Goal: Task Accomplishment & Management: Use online tool/utility

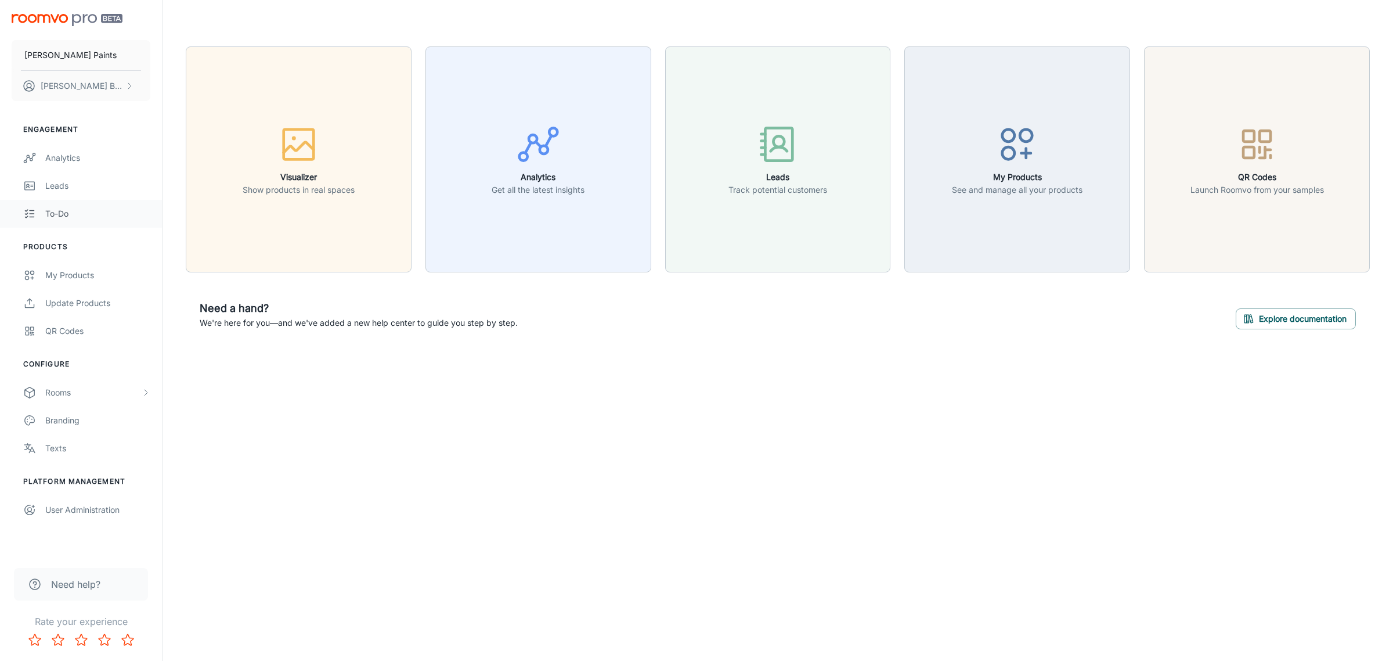
click at [57, 210] on div "To-do" at bounding box center [97, 213] width 105 height 13
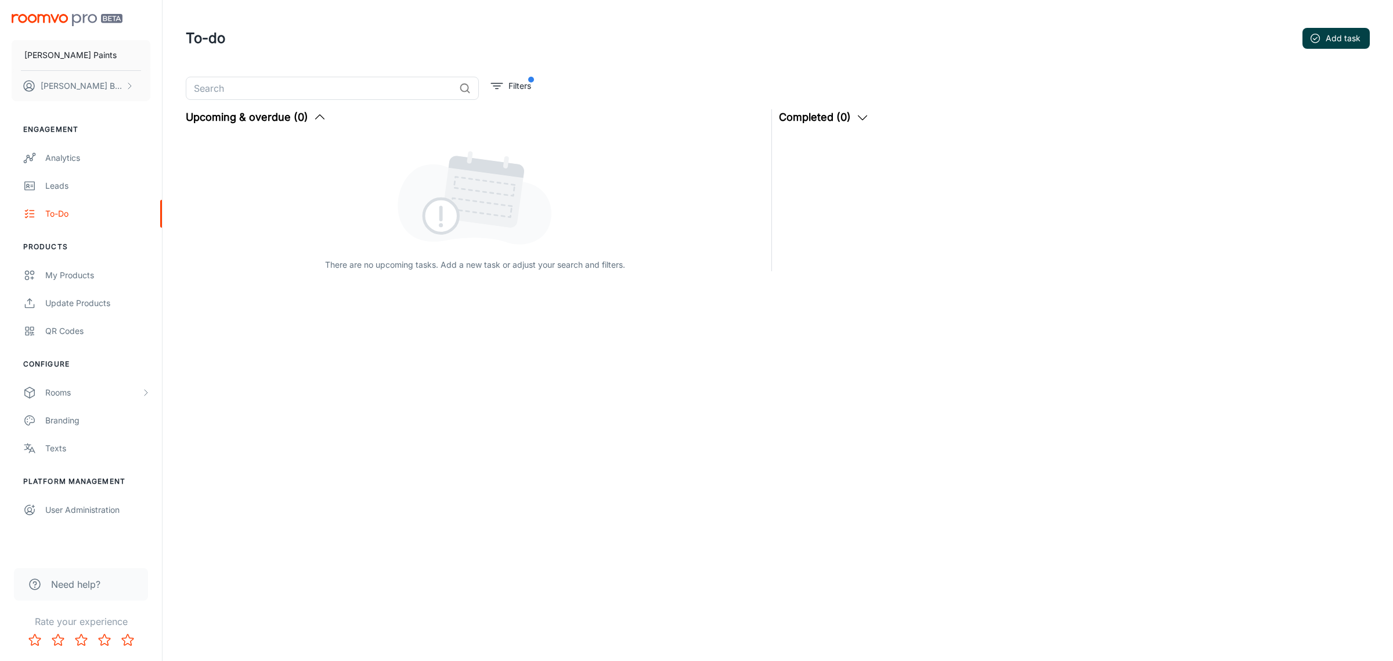
click at [1348, 44] on button "Add task" at bounding box center [1336, 38] width 67 height 21
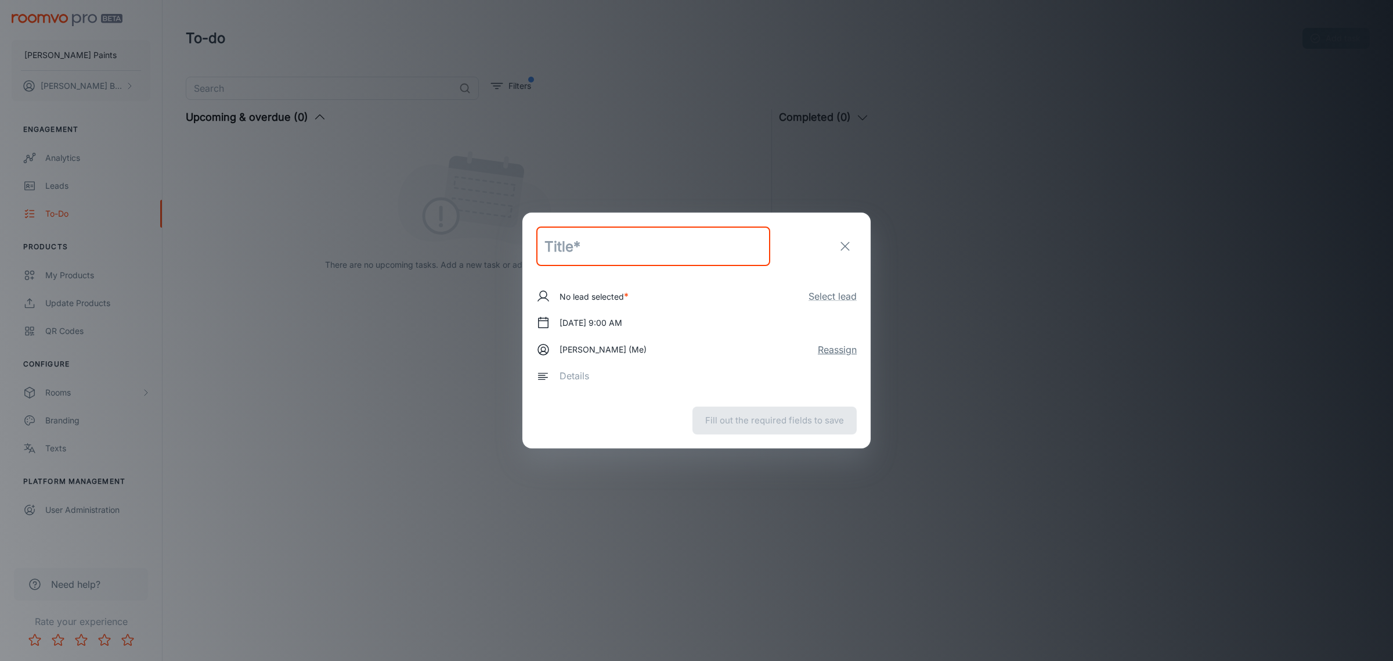
click at [852, 352] on button "Reassign" at bounding box center [837, 350] width 39 height 14
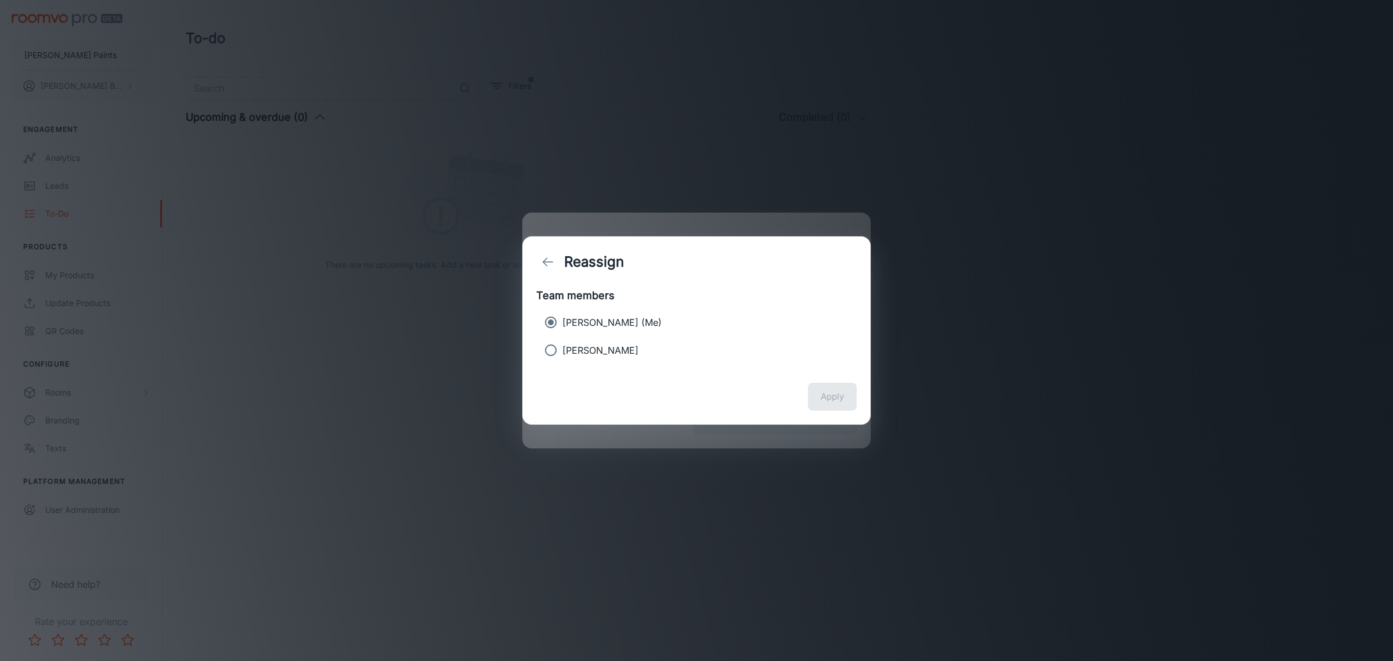
click at [1077, 297] on div "Reassign Team members [PERSON_NAME] (Me) [PERSON_NAME] Apply" at bounding box center [696, 330] width 1393 height 661
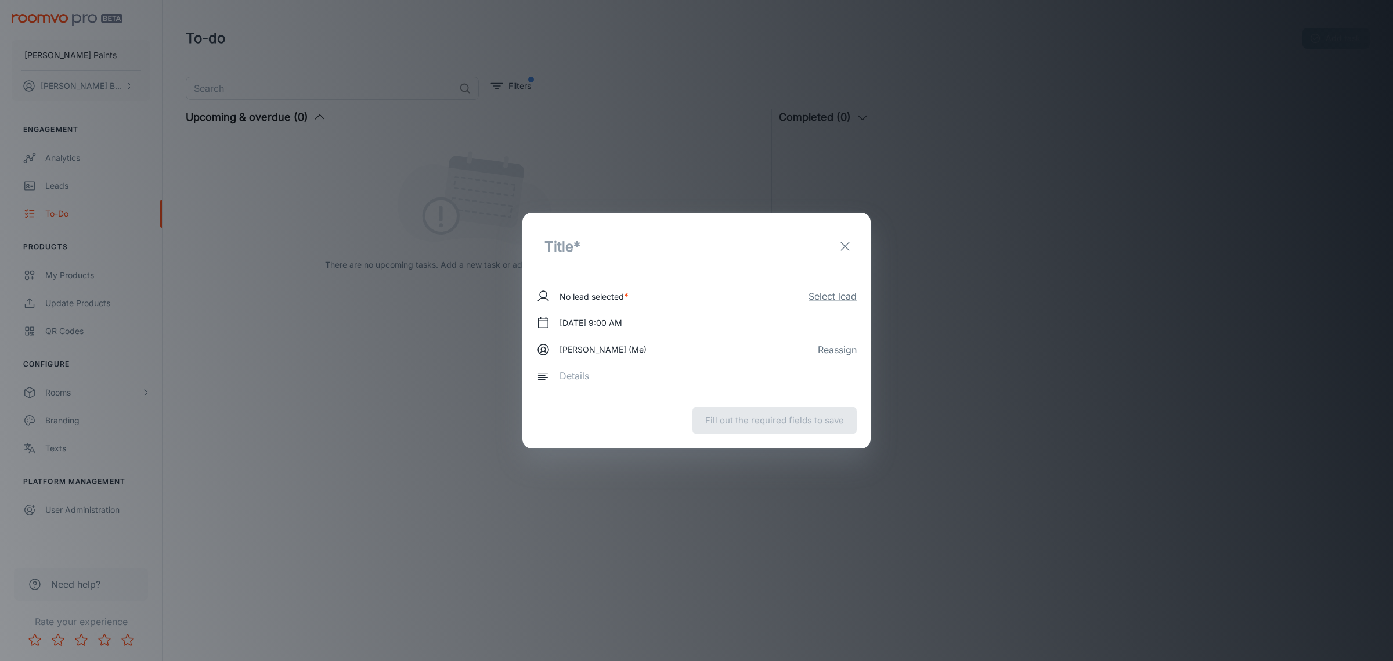
click at [849, 250] on line "exit" at bounding box center [845, 246] width 8 height 8
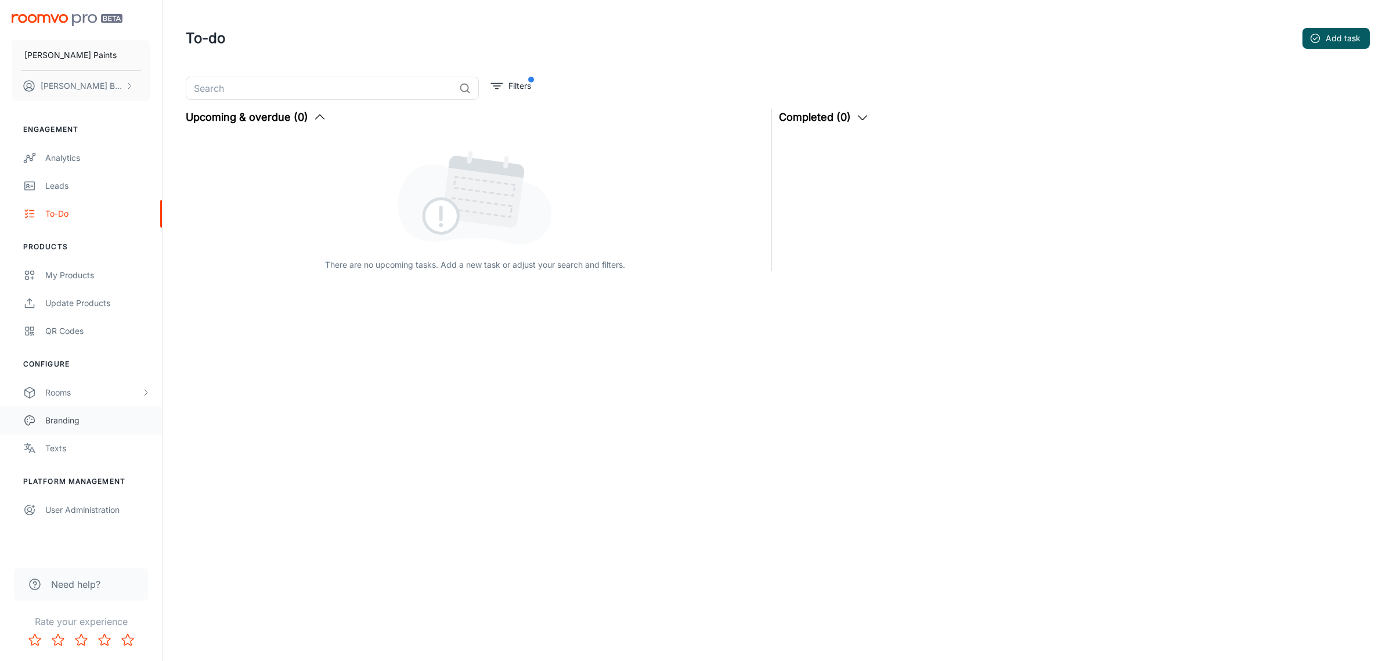
drag, startPoint x: 78, startPoint y: 395, endPoint x: 79, endPoint y: 405, distance: 10.5
click at [79, 405] on ul "Configure Rooms My Rooms Designer Rooms Custom Rooms Branding Texts" at bounding box center [81, 410] width 162 height 103
click at [102, 388] on div "Rooms" at bounding box center [93, 392] width 96 height 13
click at [103, 410] on div "My Rooms" at bounding box center [81, 420] width 162 height 28
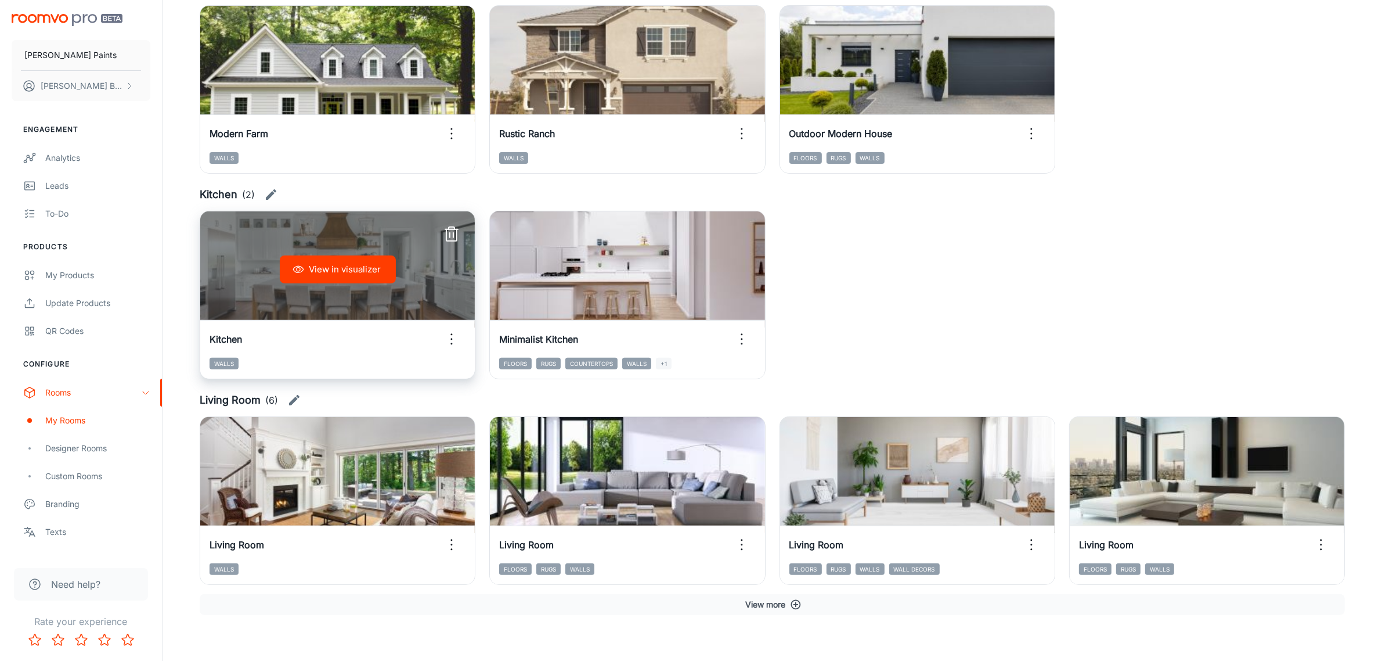
scroll to position [489, 0]
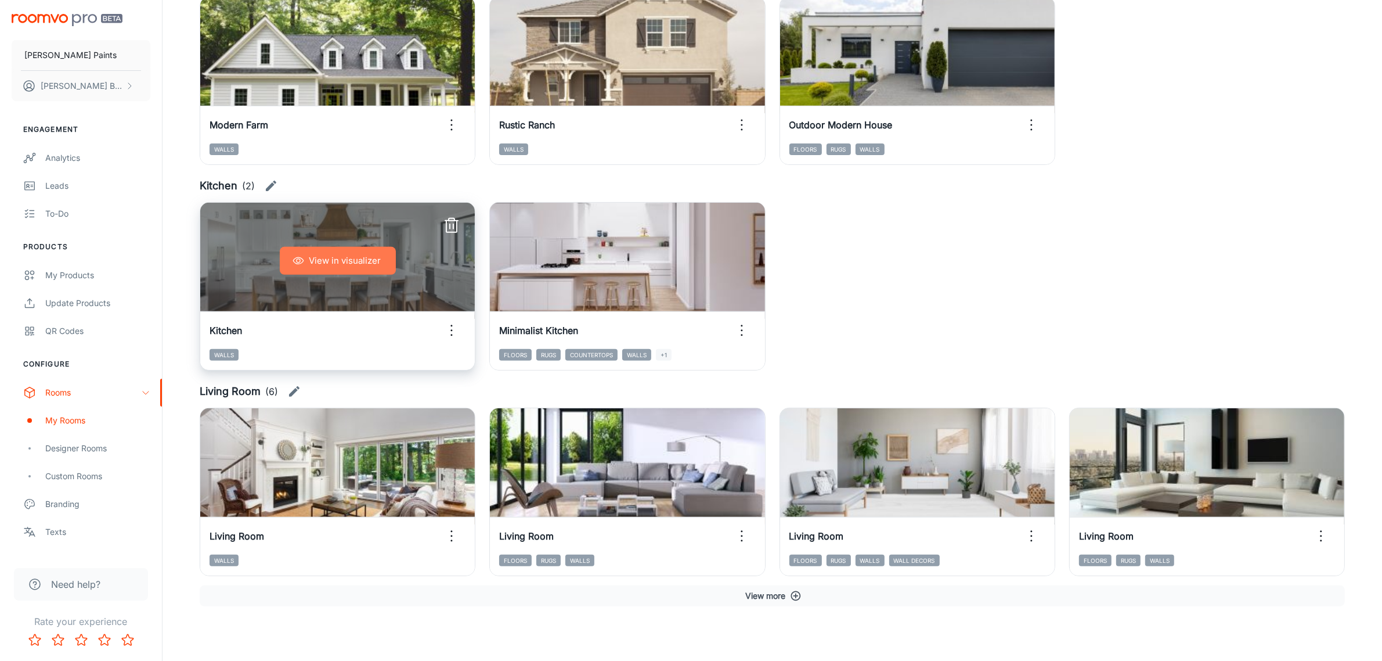
click at [322, 269] on button "View in visualizer" at bounding box center [338, 261] width 116 height 28
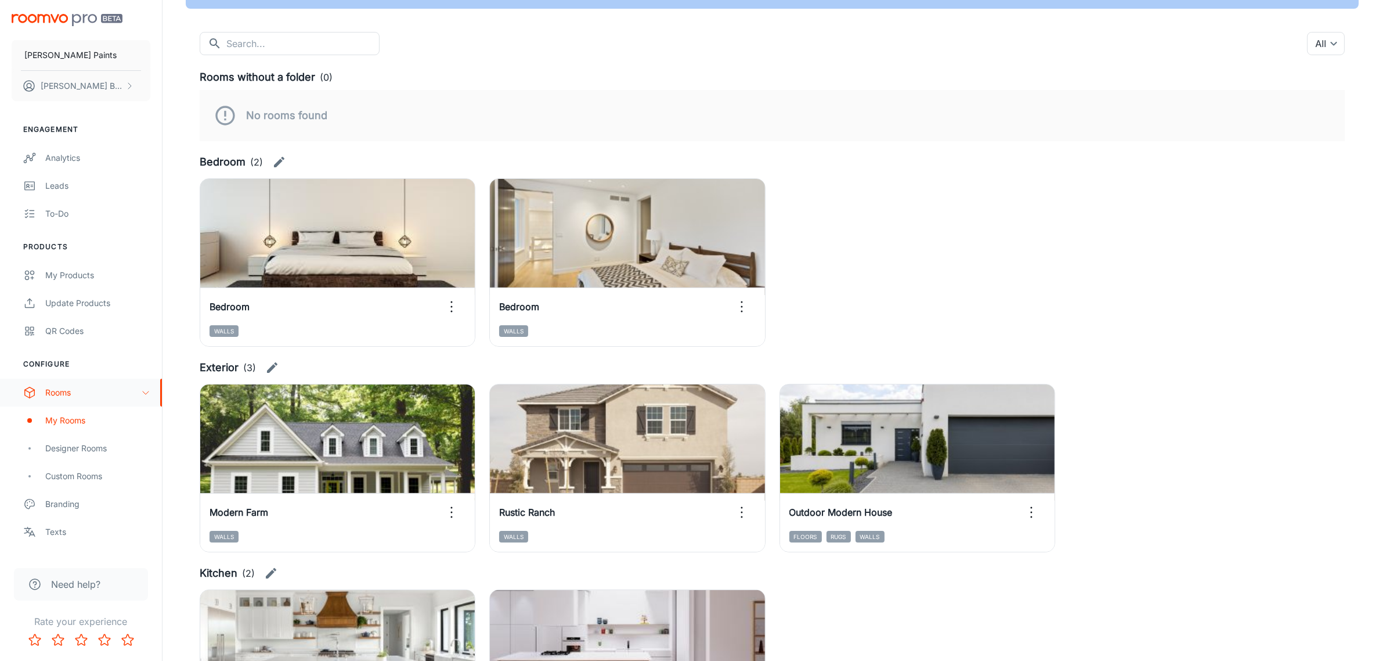
scroll to position [126, 0]
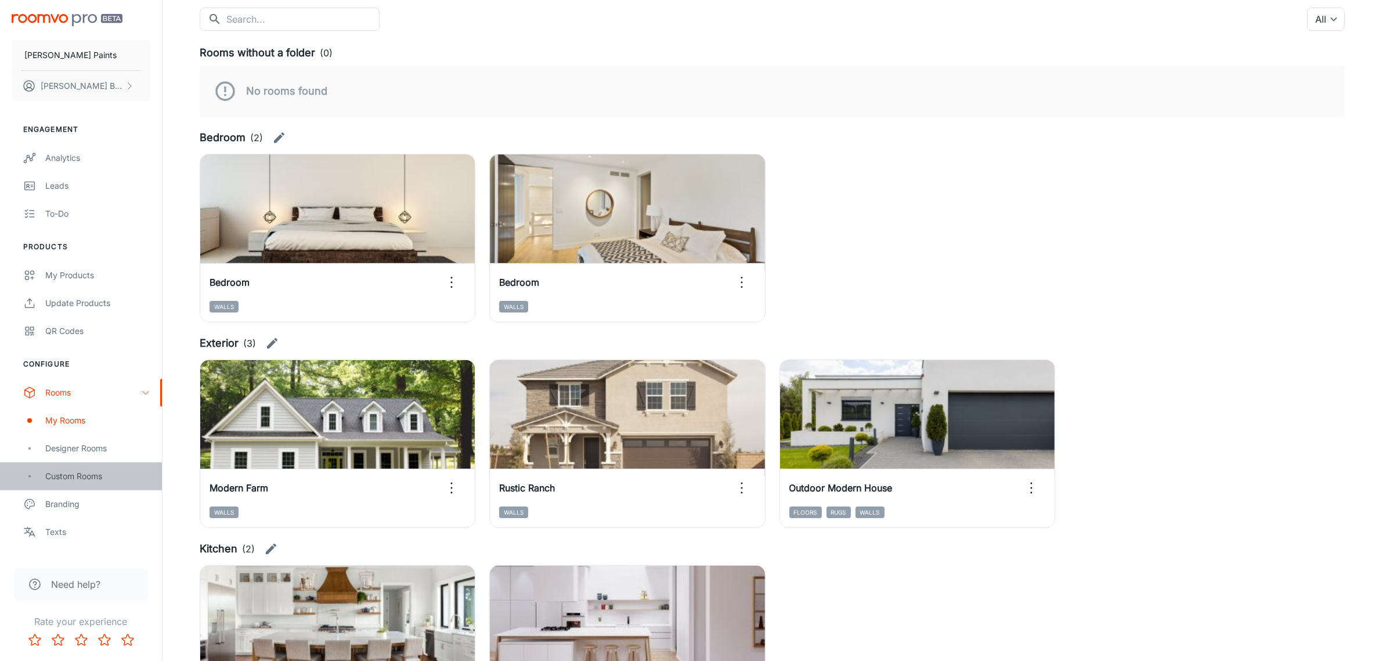
click at [76, 474] on div "Custom Rooms" at bounding box center [97, 476] width 105 height 13
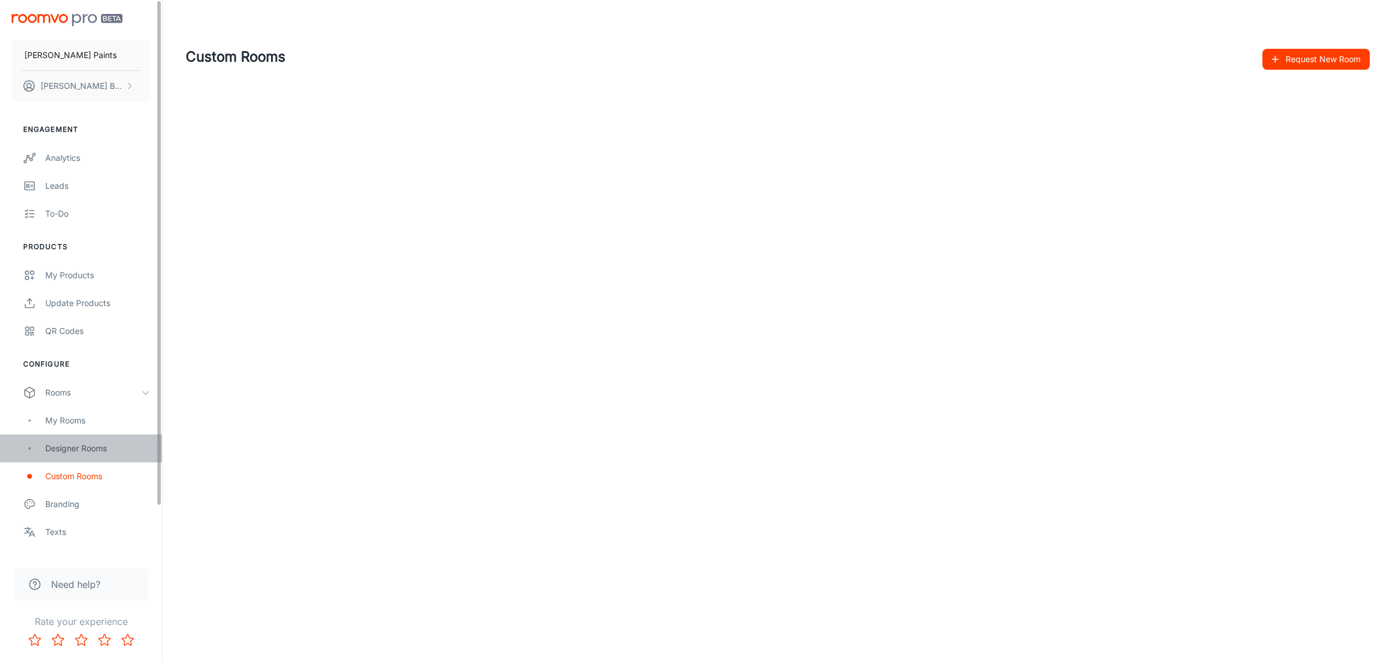
click at [74, 444] on div "Designer Rooms" at bounding box center [97, 448] width 105 height 13
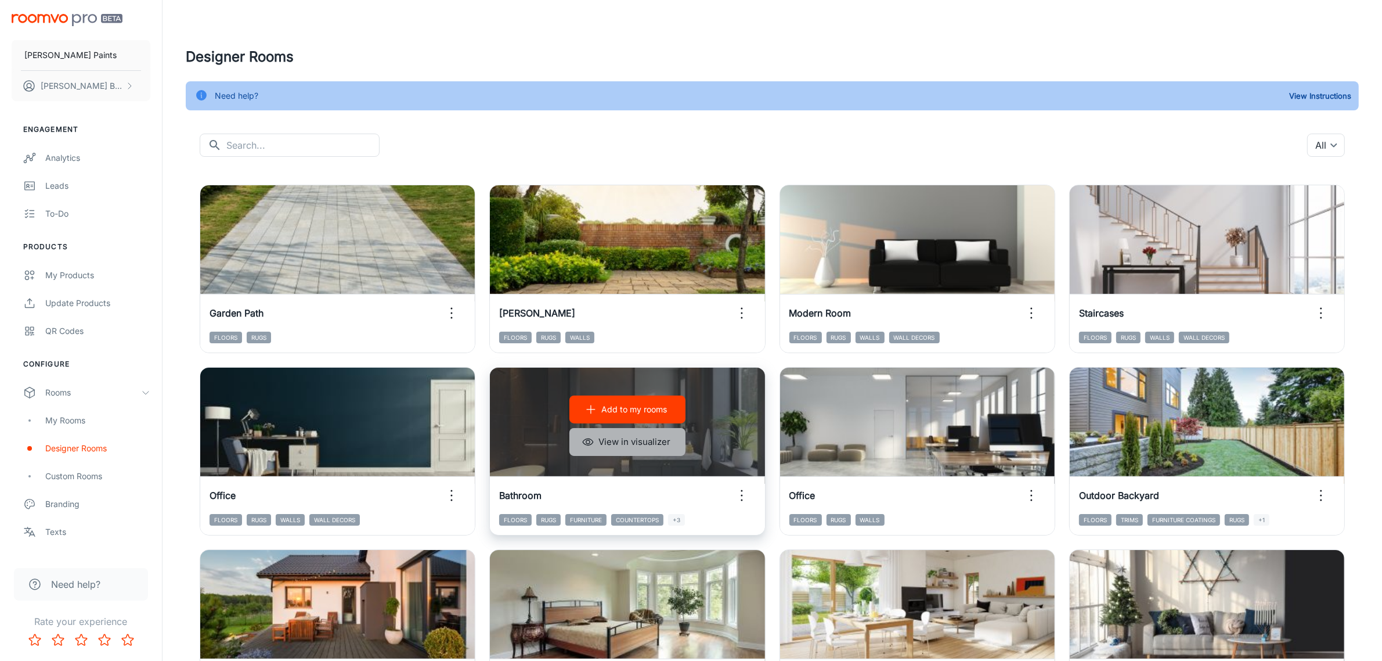
click at [621, 439] on button "View in visualizer" at bounding box center [628, 442] width 116 height 28
